Goal: Navigation & Orientation: Find specific page/section

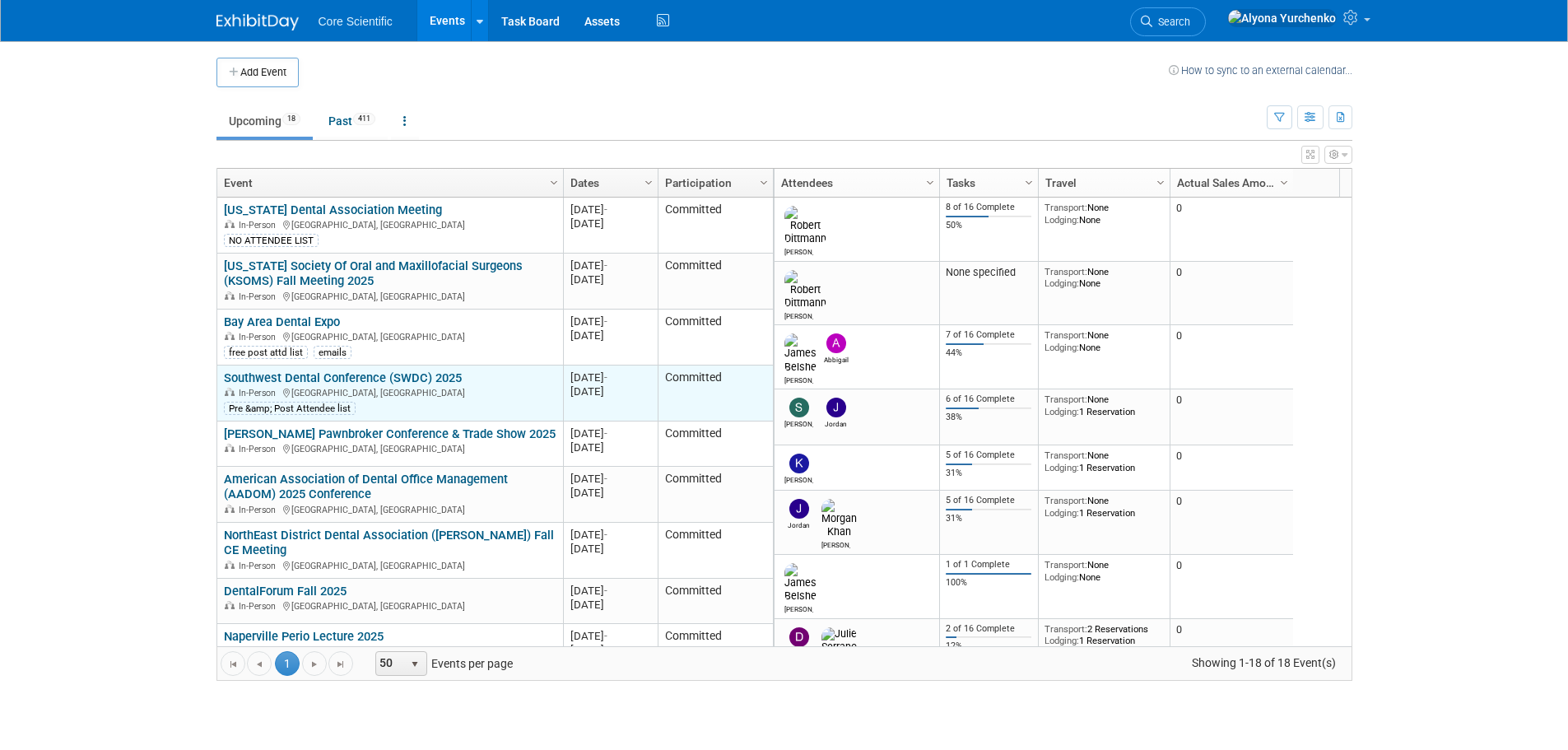
click at [322, 375] on link "Southwest Dental Conference (SWDC) 2025" at bounding box center [342, 378] width 238 height 15
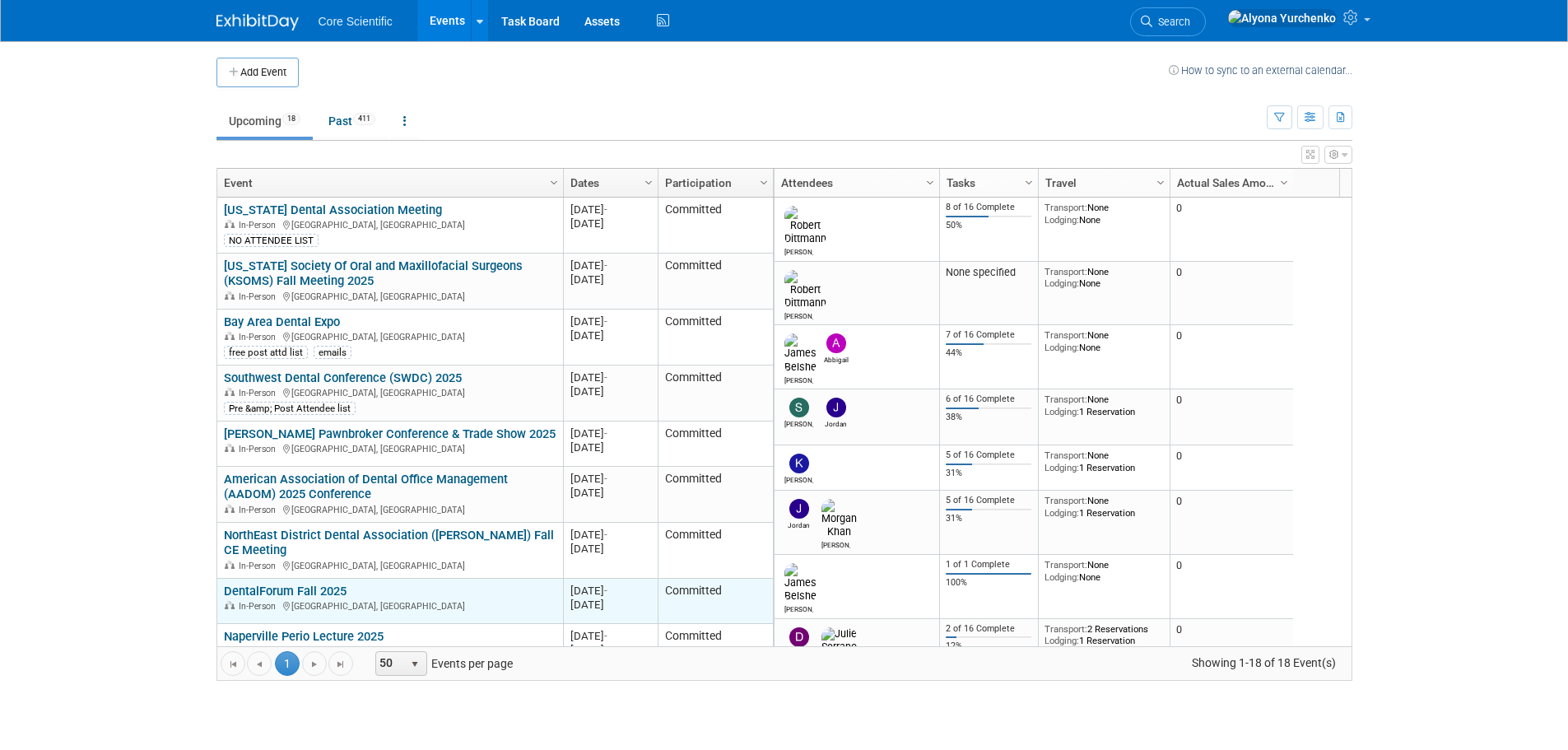
click at [289, 587] on link "DentalForum Fall 2025" at bounding box center [285, 591] width 123 height 15
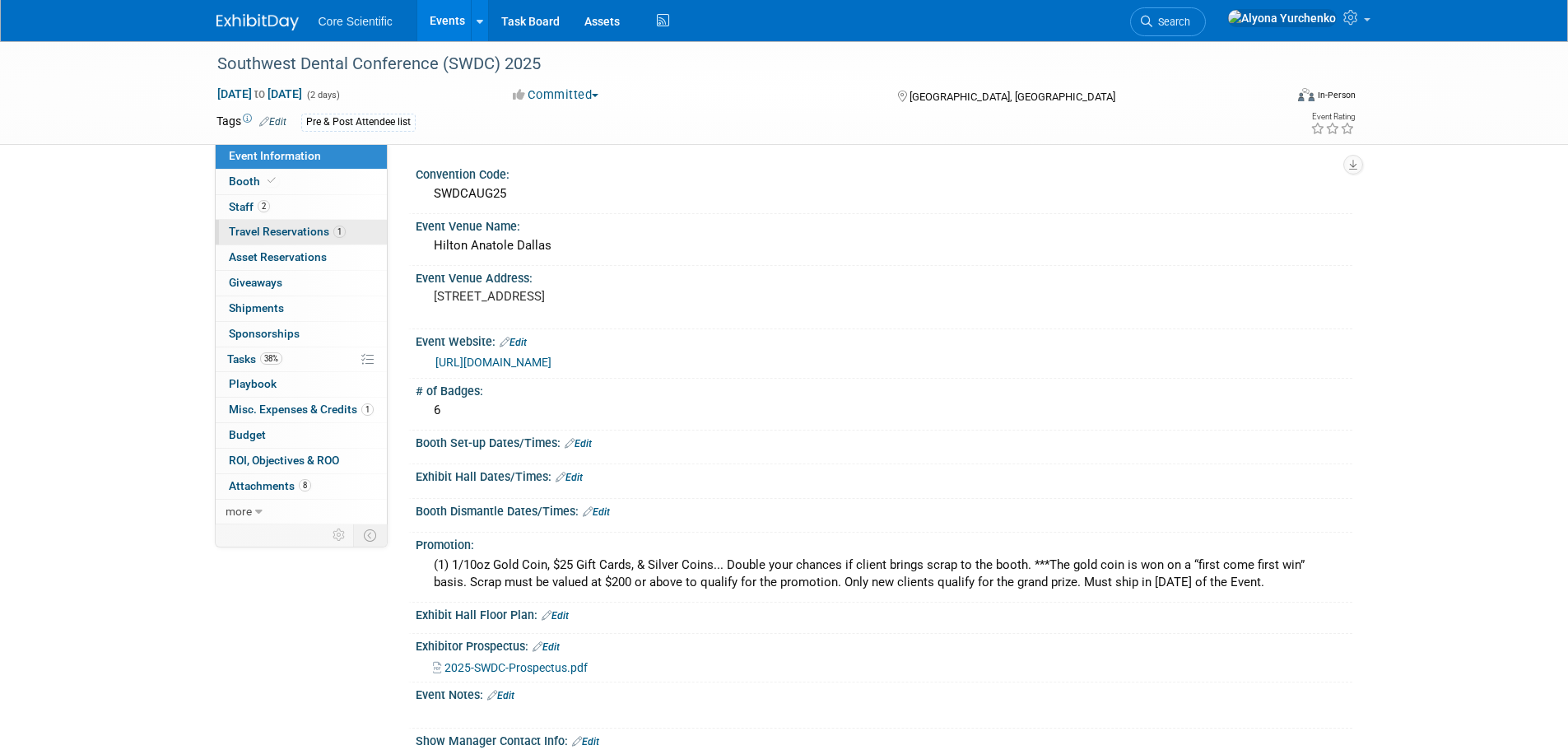
click at [321, 224] on span "Travel Reservations 1" at bounding box center [287, 231] width 117 height 13
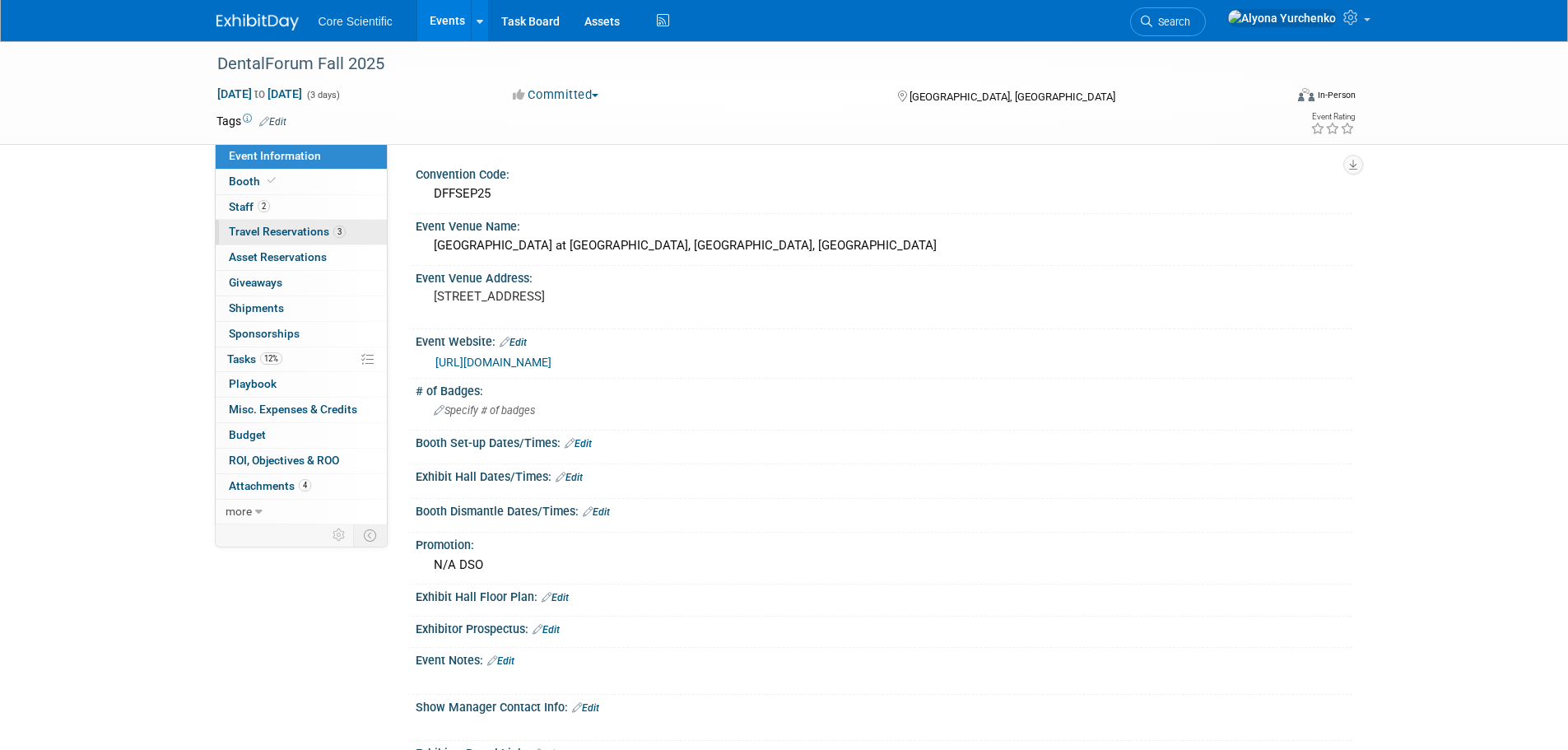
click at [275, 242] on link "3 Travel Reservations 3" at bounding box center [301, 232] width 171 height 25
